Goal: Information Seeking & Learning: Learn about a topic

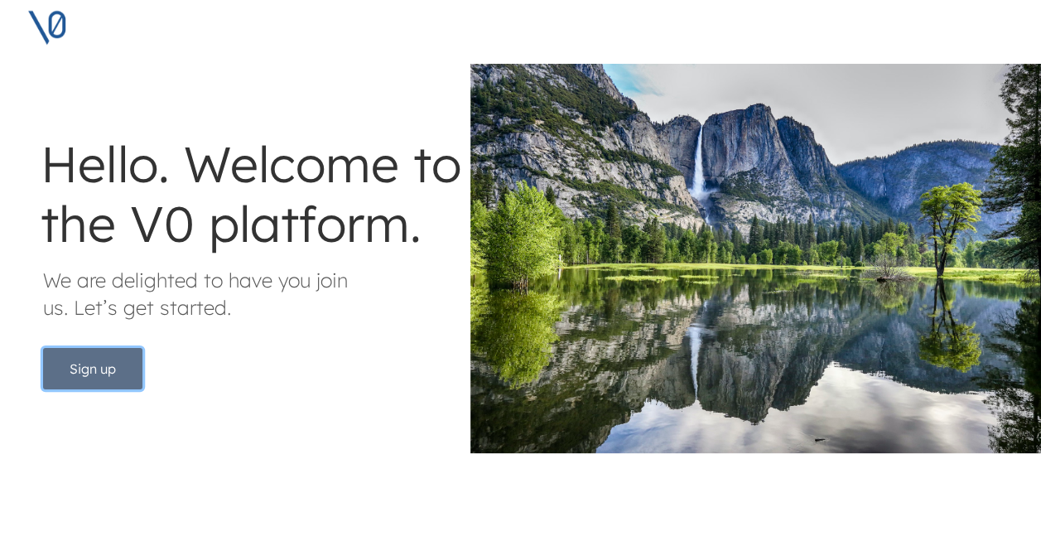
click at [103, 381] on button "Sign up" at bounding box center [92, 368] width 99 height 41
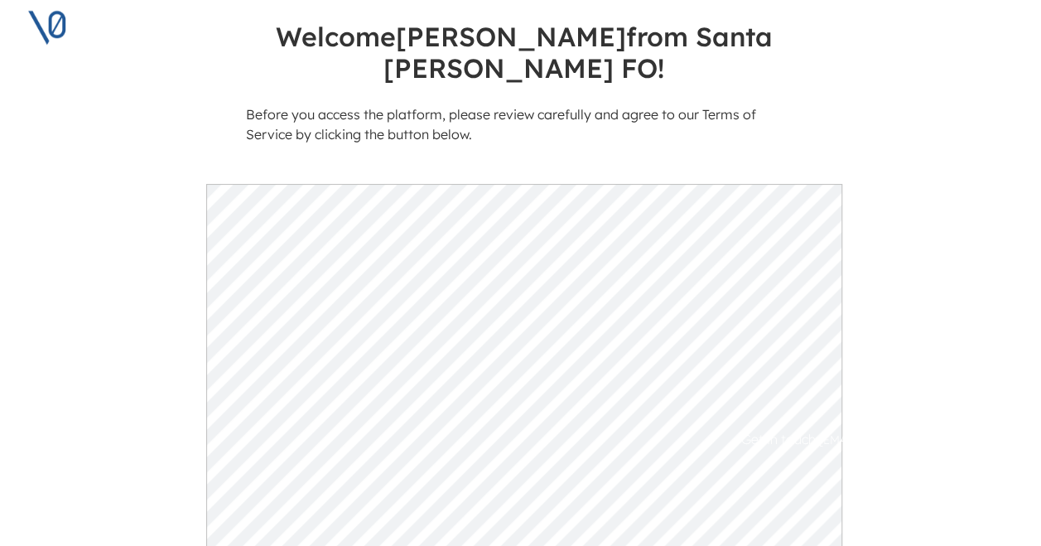
scroll to position [439, 0]
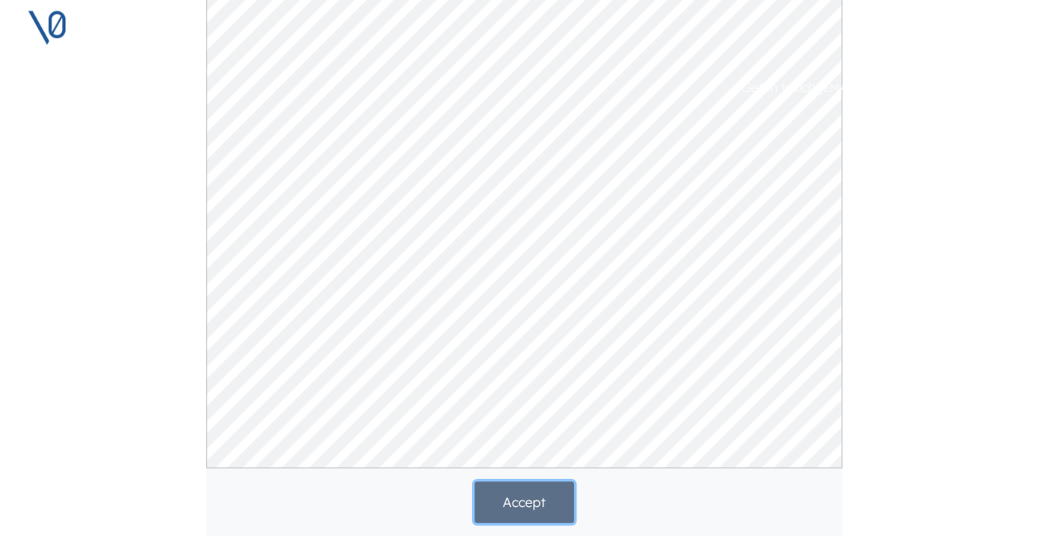
click at [517, 481] on button "Accept" at bounding box center [524, 501] width 99 height 41
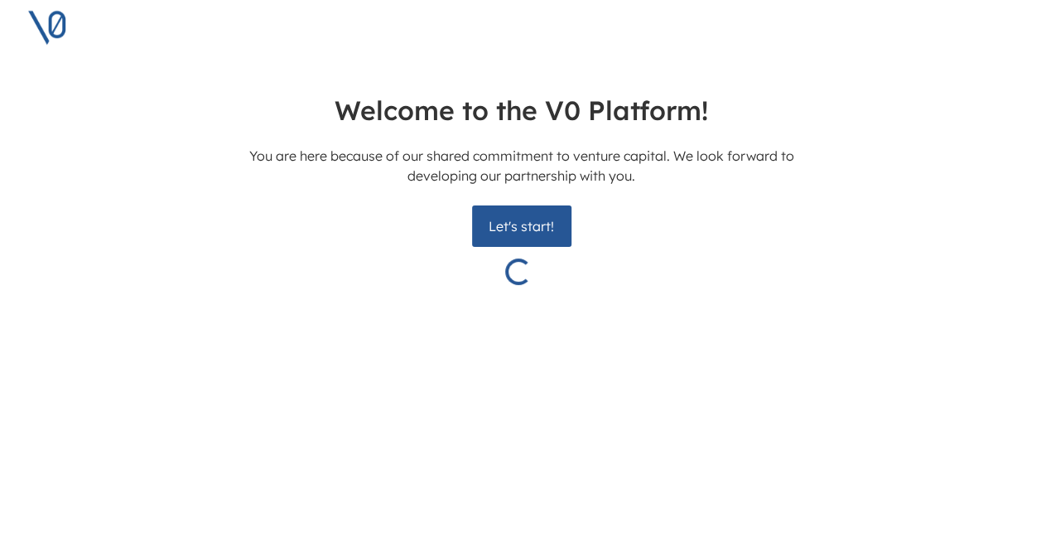
scroll to position [0, 3]
click at [527, 239] on button "Let's start!" at bounding box center [520, 225] width 99 height 41
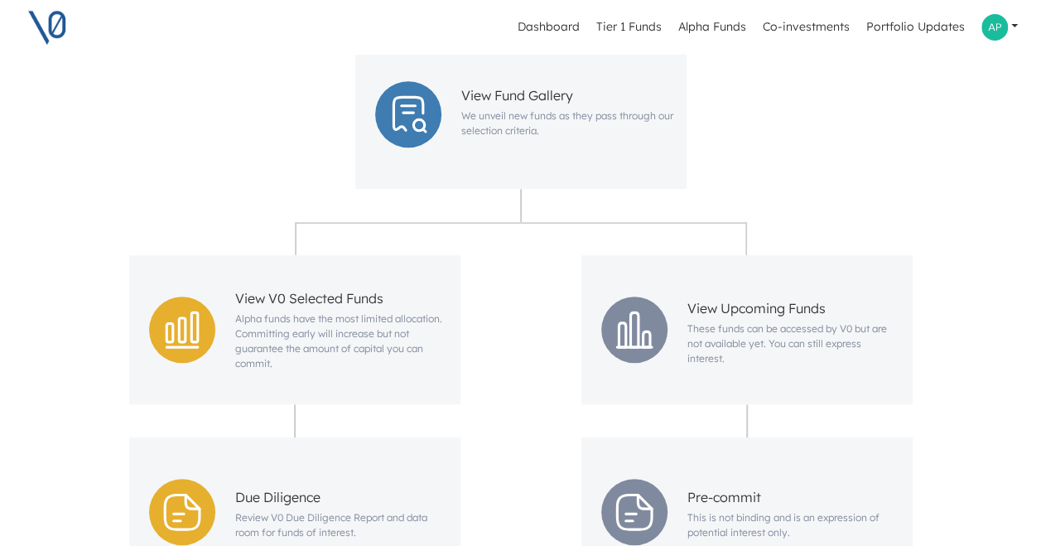
scroll to position [391, 0]
click at [614, 33] on link "Tier 1 Funds" at bounding box center [629, 27] width 79 height 31
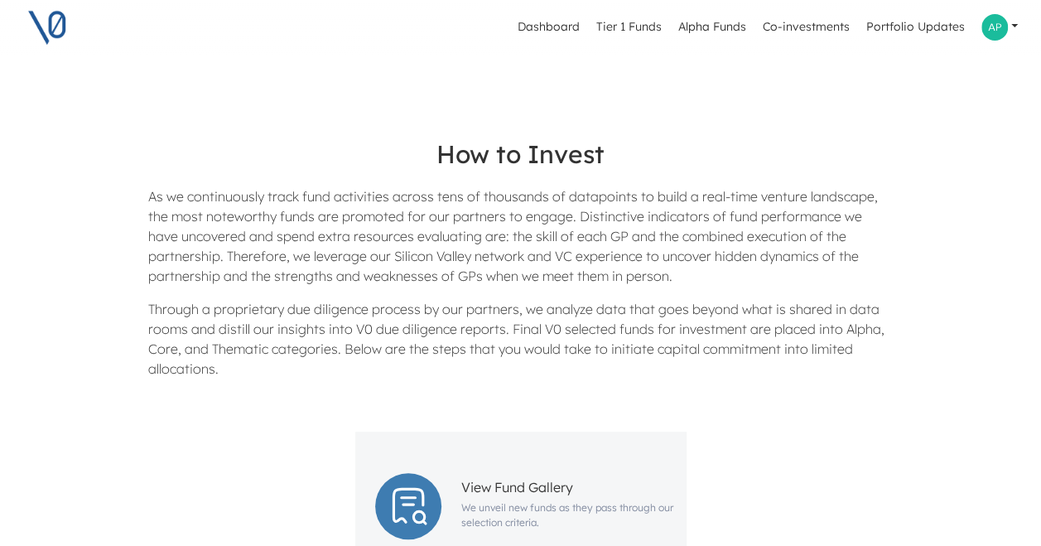
click at [991, 132] on div "How to Invest As we continuously track fund activities across tens of thousands…" at bounding box center [521, 257] width 944 height 269
click at [629, 31] on link "Tier 1 Funds" at bounding box center [629, 27] width 79 height 31
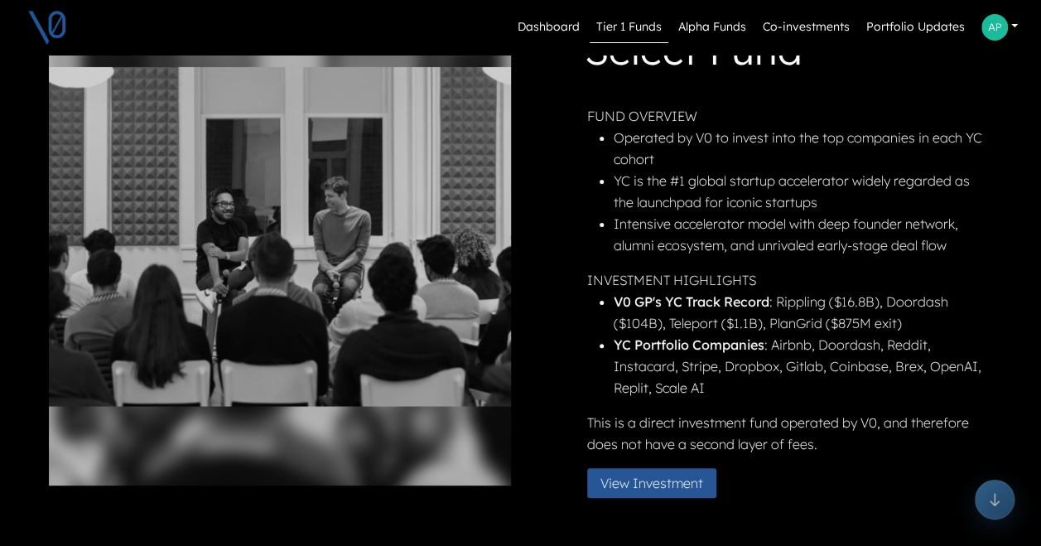
scroll to position [134, 0]
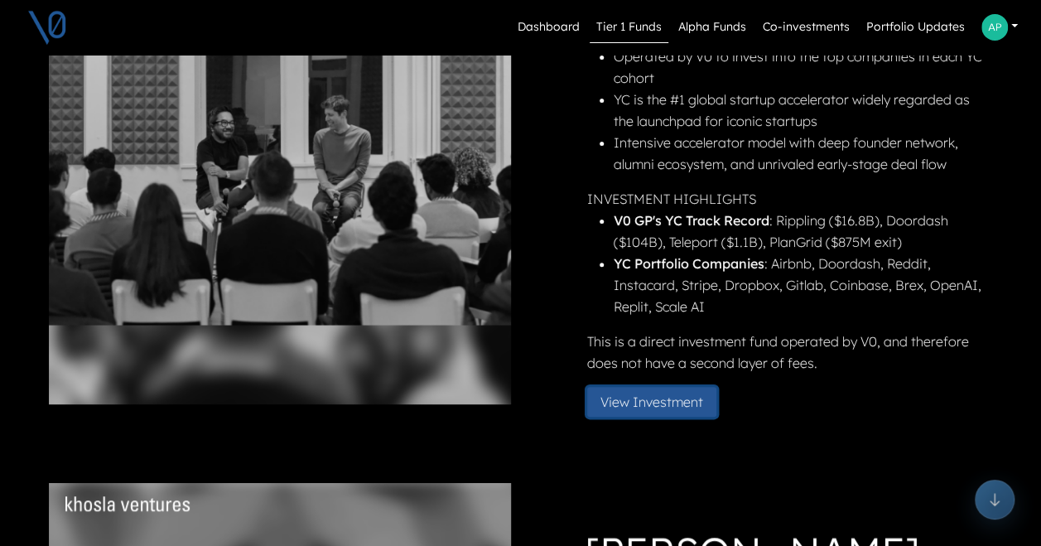
click at [655, 406] on button "View Investment" at bounding box center [651, 402] width 129 height 30
